Goal: Transaction & Acquisition: Purchase product/service

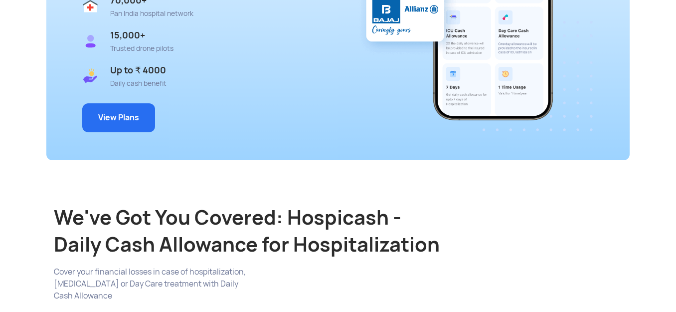
click at [122, 111] on button "View Plans" at bounding box center [118, 117] width 73 height 29
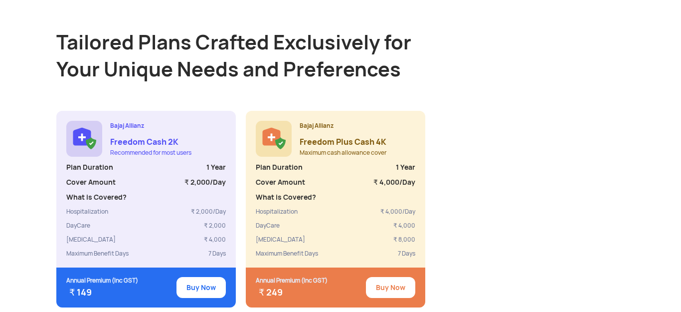
scroll to position [859, 0]
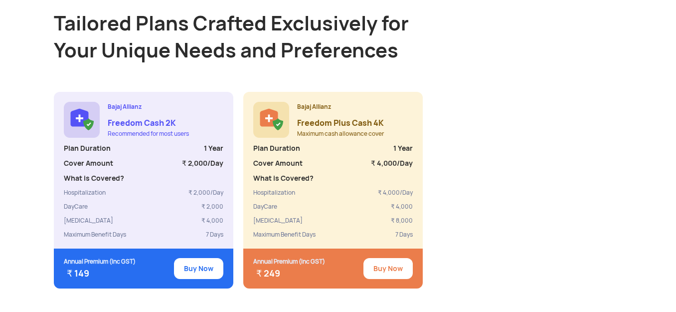
click at [70, 267] on span "₹ 149" at bounding box center [78, 272] width 22 height 11
click at [381, 258] on button "Buy Now" at bounding box center [388, 268] width 49 height 21
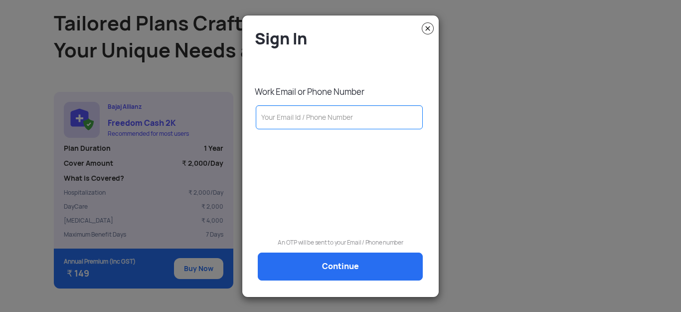
click at [289, 118] on input "text" at bounding box center [339, 117] width 167 height 24
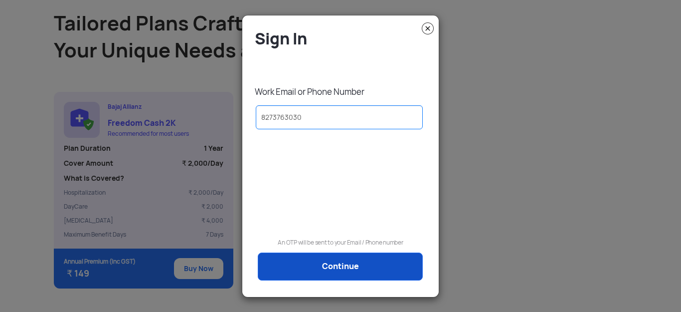
type input "8273763030"
click at [316, 262] on link "Continue" at bounding box center [340, 266] width 165 height 28
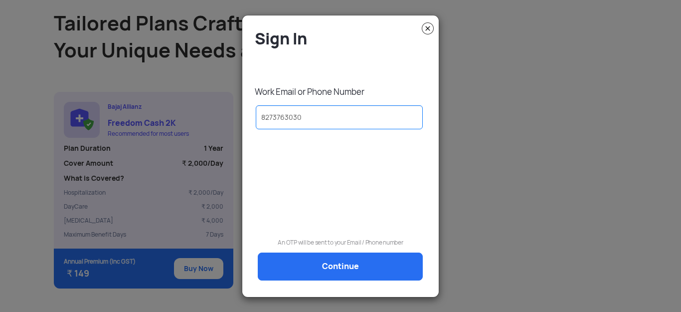
scroll to position [0, 0]
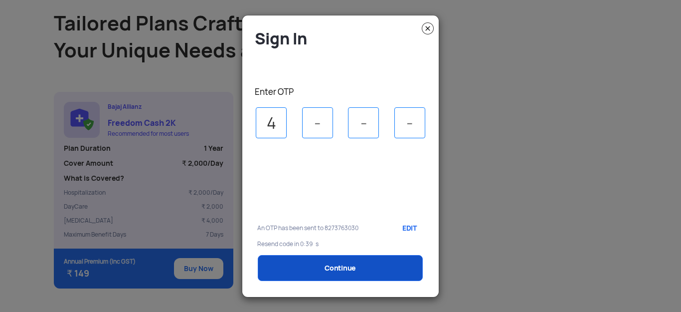
type input "4"
type input "7"
type input "6"
type input "3"
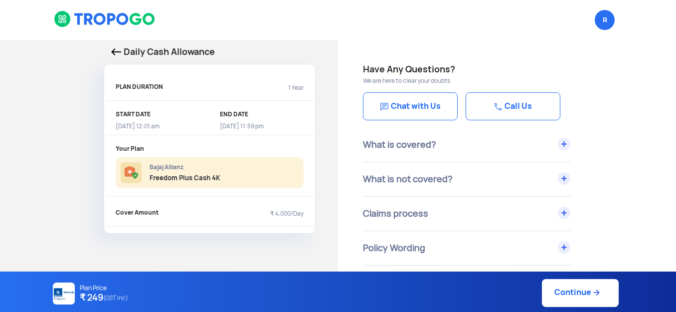
click at [576, 296] on link "Continue" at bounding box center [580, 293] width 77 height 28
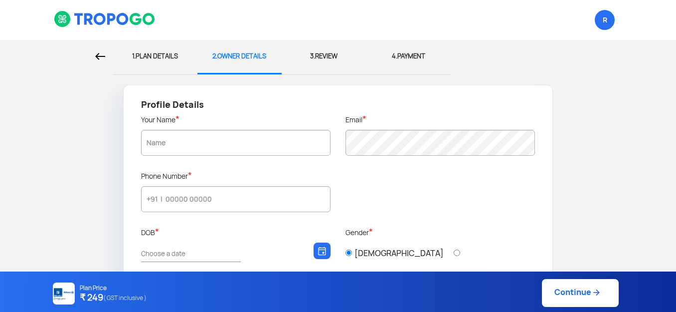
type input "[PERSON_NAME]"
type input "8273763030"
type input "[DATE]"
type input "Village Behrora"
type input "250106"
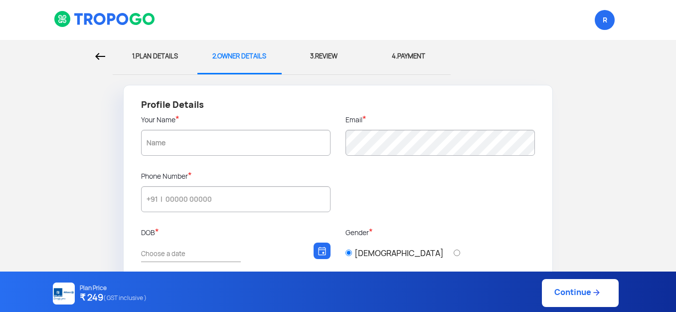
type input "Meerut"
type input "[GEOGRAPHIC_DATA]"
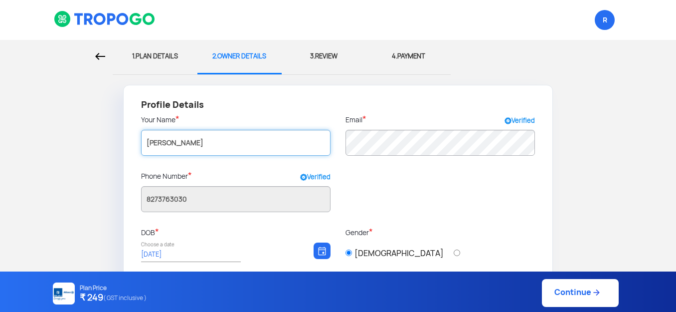
click at [270, 141] on input "[PERSON_NAME]" at bounding box center [236, 143] width 190 height 26
type input "R"
type input "sheetal"
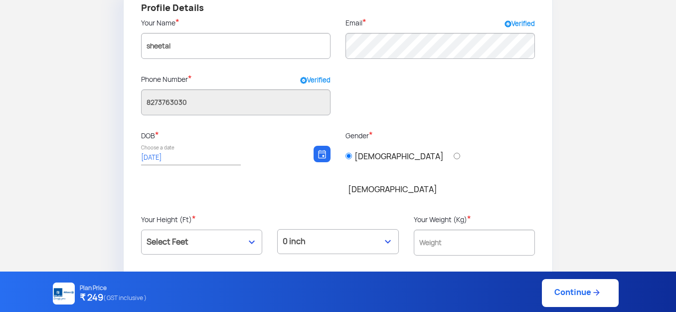
scroll to position [100, 0]
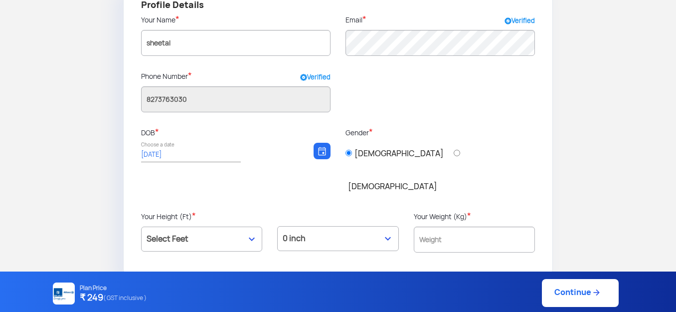
click at [197, 155] on input "[DATE]" at bounding box center [186, 154] width 90 height 9
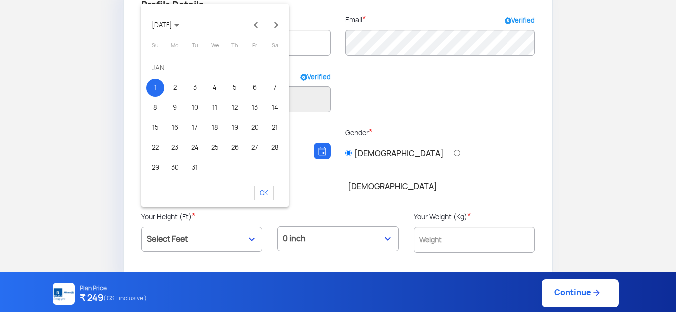
click at [180, 27] on span "[DATE]" at bounding box center [166, 25] width 28 height 8
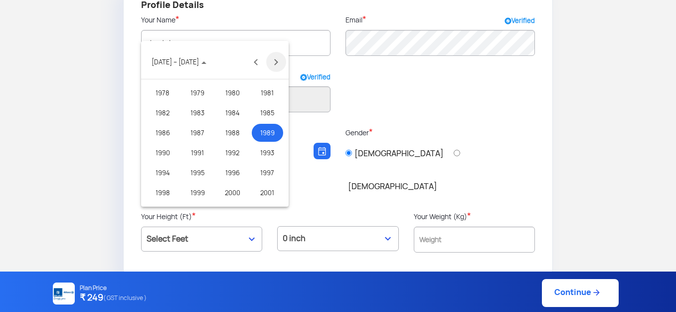
click at [277, 62] on button "Next 20 years" at bounding box center [276, 62] width 20 height 20
click at [158, 91] on div "2002" at bounding box center [162, 93] width 31 height 18
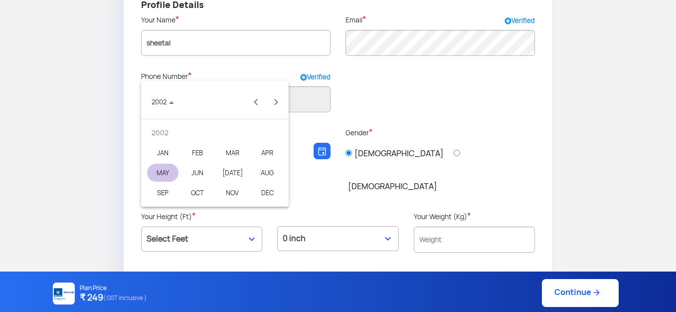
click at [157, 169] on div "MAY" at bounding box center [162, 173] width 31 height 18
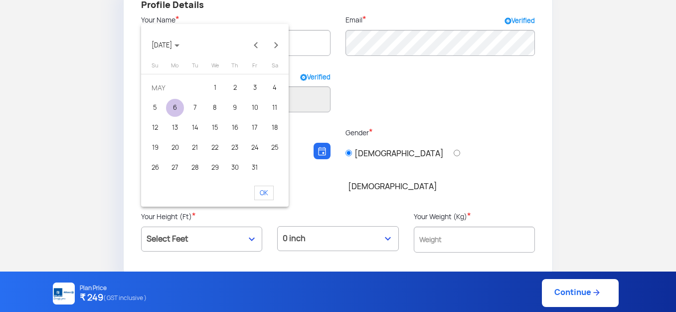
click at [178, 110] on div "6" at bounding box center [175, 108] width 18 height 18
click at [271, 193] on span "OK" at bounding box center [263, 193] width 19 height 14
type input "[DATE]"
click at [271, 211] on div "0 inch 1 inch 2 inch 3 inch 4 inch 5 inch 6 inch 7 inch 8 inch 9 inch 10 inch 1…" at bounding box center [338, 238] width 136 height 55
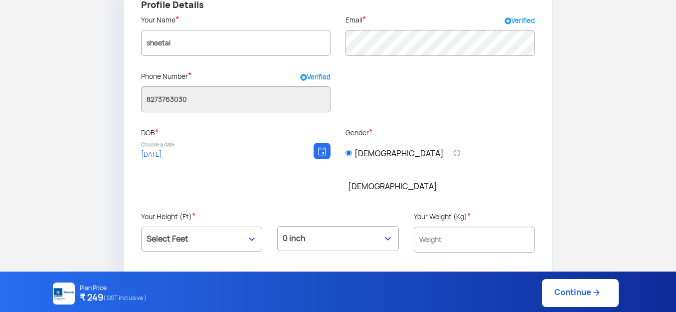
click at [390, 152] on div "[DEMOGRAPHIC_DATA] [DEMOGRAPHIC_DATA]" at bounding box center [441, 174] width 190 height 73
click at [454, 154] on input "[DEMOGRAPHIC_DATA]" at bounding box center [457, 153] width 6 height 6
radio input "true"
click at [174, 226] on select "Select Feet 3 ft 4 ft 5 ft 6 ft 7 ft" at bounding box center [201, 238] width 121 height 25
select select "5"
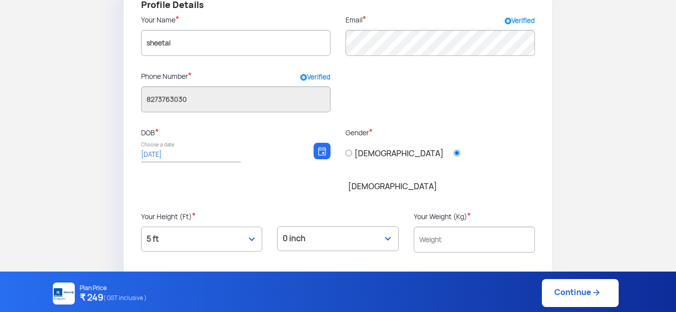
click at [141, 226] on select "Select Feet 3 ft 4 ft 5 ft 6 ft 7 ft" at bounding box center [201, 238] width 121 height 25
click at [312, 226] on select "0 inch 1 inch 2 inch 3 inch 4 inch 5 inch 6 inch 7 inch 8 inch 9 inch 10 inch 1…" at bounding box center [337, 238] width 121 height 25
select select "5"
click at [277, 226] on select "0 inch 1 inch 2 inch 3 inch 4 inch 5 inch 6 inch 7 inch 8 inch 9 inch 10 inch 1…" at bounding box center [337, 238] width 121 height 25
click at [442, 226] on input "text" at bounding box center [474, 239] width 121 height 26
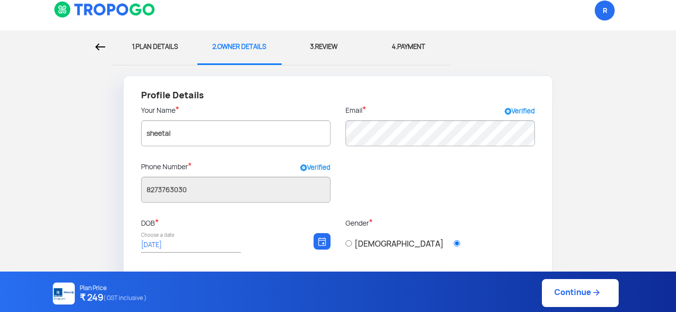
scroll to position [0, 0]
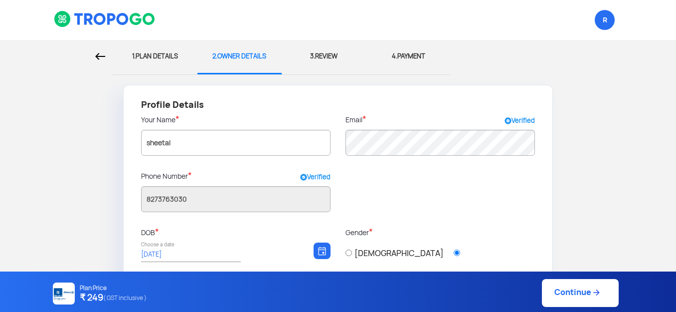
type input "50"
click at [568, 289] on link "Continue" at bounding box center [580, 293] width 77 height 28
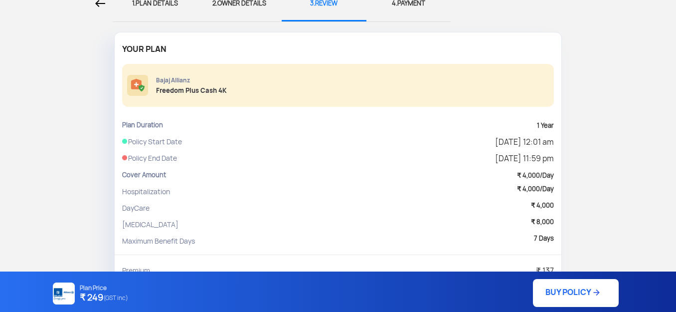
scroll to position [170, 0]
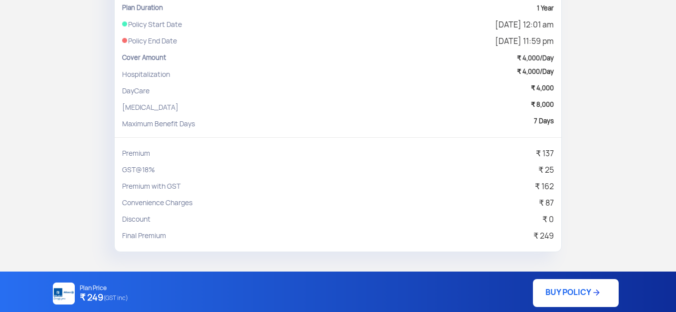
click at [583, 289] on link "BUY POLICY" at bounding box center [576, 293] width 86 height 28
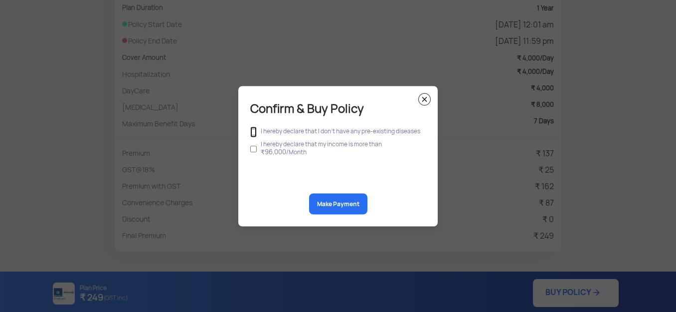
click at [252, 130] on input "checkbox" at bounding box center [253, 131] width 6 height 11
checkbox input "true"
click at [257, 148] on div "I hereby declare that my income is more than ₹ 96,000 /Month" at bounding box center [338, 147] width 176 height 21
click at [256, 149] on input "checkbox" at bounding box center [253, 148] width 6 height 19
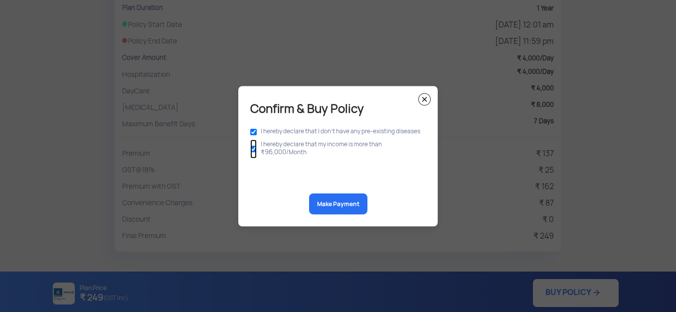
click at [253, 147] on input "checkbox" at bounding box center [253, 148] width 6 height 19
checkbox input "false"
click at [334, 204] on button "Make Payment" at bounding box center [338, 203] width 58 height 21
click at [424, 99] on img at bounding box center [424, 99] width 12 height 12
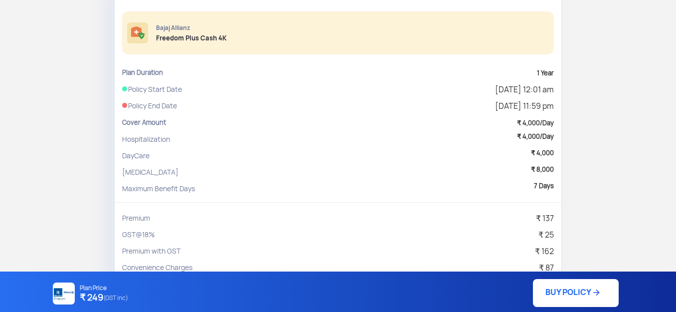
scroll to position [0, 0]
